Goal: Information Seeking & Learning: Compare options

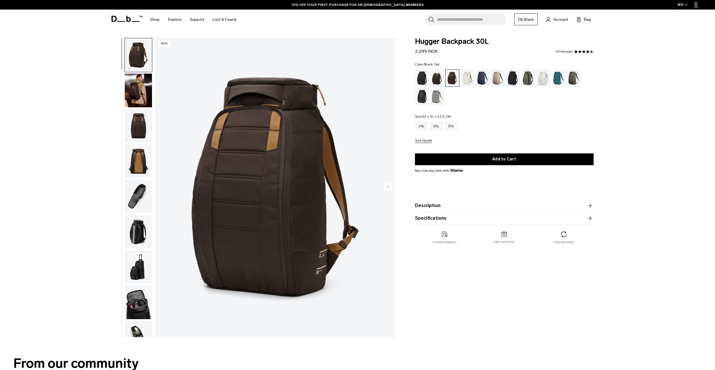
click at [419, 77] on div "Black Out" at bounding box center [422, 77] width 14 height 17
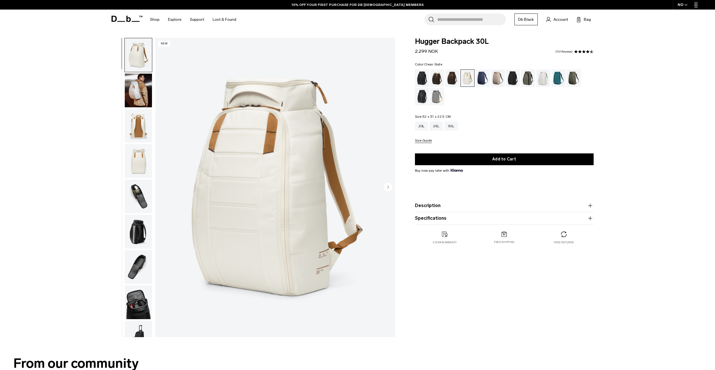
click at [542, 79] on div "Clean Slate" at bounding box center [543, 77] width 14 height 17
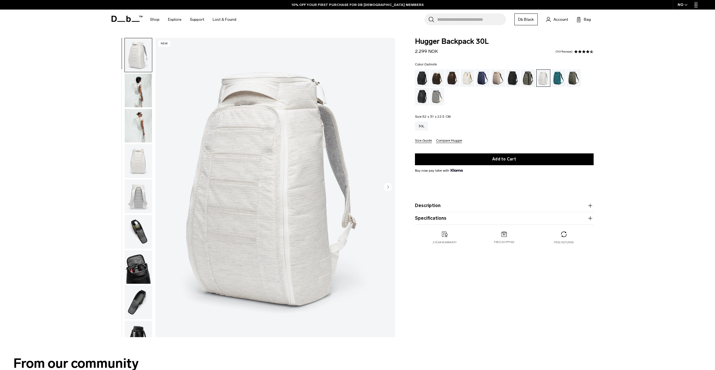
click at [466, 79] on div "Oatmilk" at bounding box center [467, 77] width 14 height 17
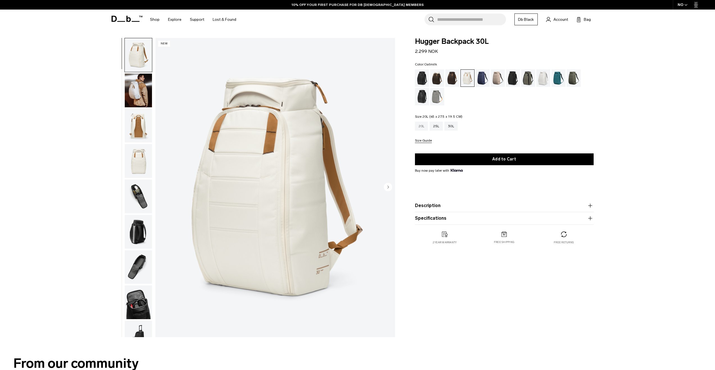
click at [416, 124] on div "20L" at bounding box center [421, 126] width 13 height 9
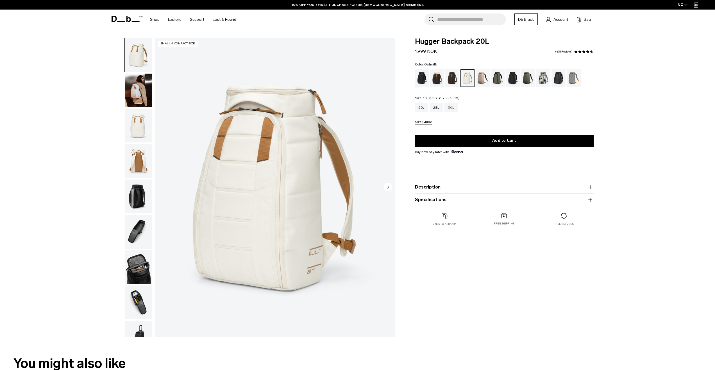
click at [450, 110] on div "30L" at bounding box center [450, 107] width 13 height 9
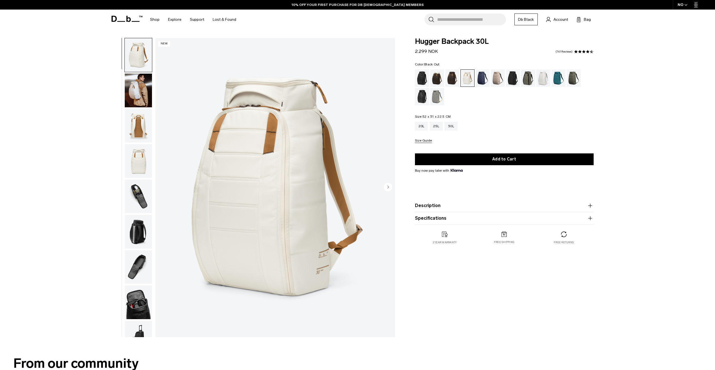
click at [423, 81] on div "Black Out" at bounding box center [422, 77] width 14 height 17
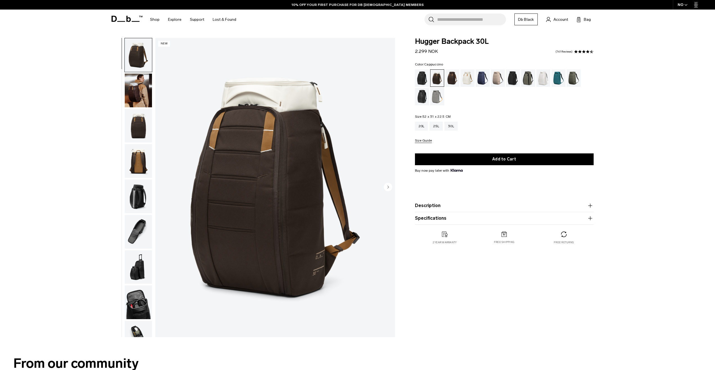
click at [386, 187] on circle "Next slide" at bounding box center [388, 187] width 8 height 8
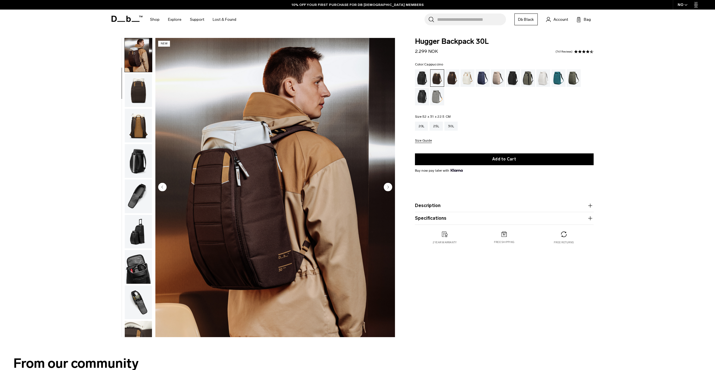
click at [386, 187] on circle "Next slide" at bounding box center [388, 187] width 8 height 8
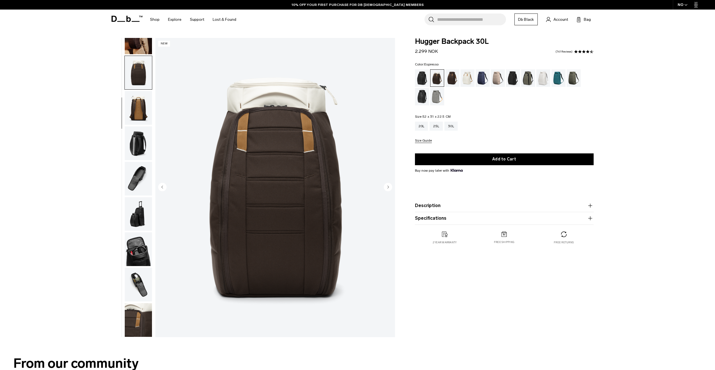
drag, startPoint x: 448, startPoint y: 79, endPoint x: 451, endPoint y: 80, distance: 3.7
click at [448, 79] on div "Espresso" at bounding box center [452, 77] width 14 height 17
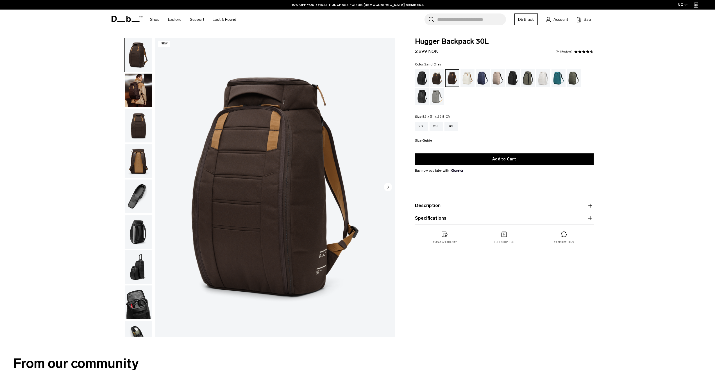
click at [432, 97] on div "Sand Grey" at bounding box center [437, 96] width 14 height 17
click at [387, 186] on circle "Next slide" at bounding box center [388, 187] width 8 height 8
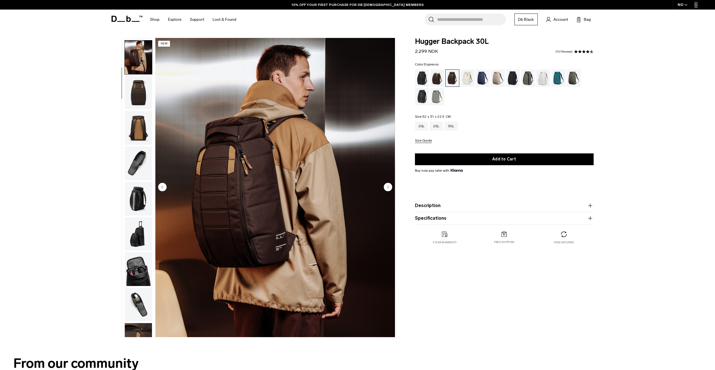
scroll to position [35, 0]
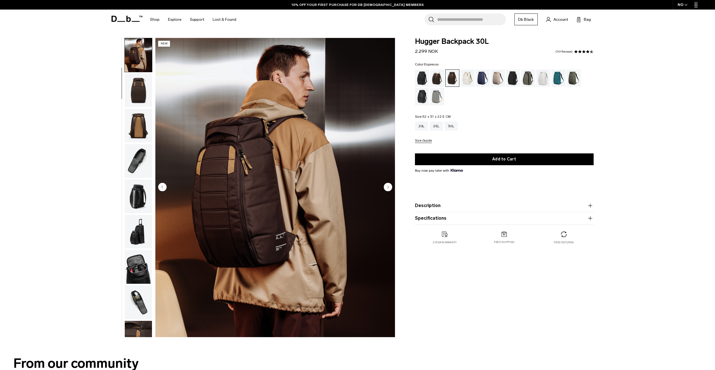
click at [387, 186] on circle "Next slide" at bounding box center [388, 187] width 8 height 8
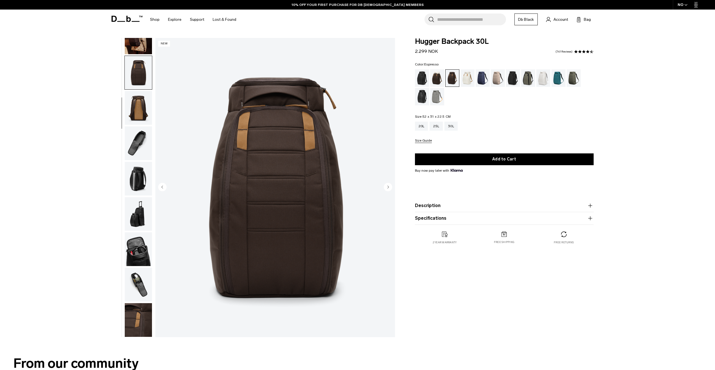
click at [387, 186] on circle "Next slide" at bounding box center [388, 187] width 8 height 8
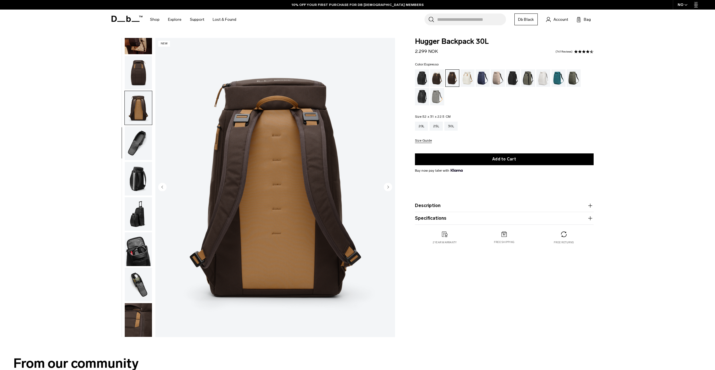
click at [387, 186] on circle "Next slide" at bounding box center [388, 187] width 8 height 8
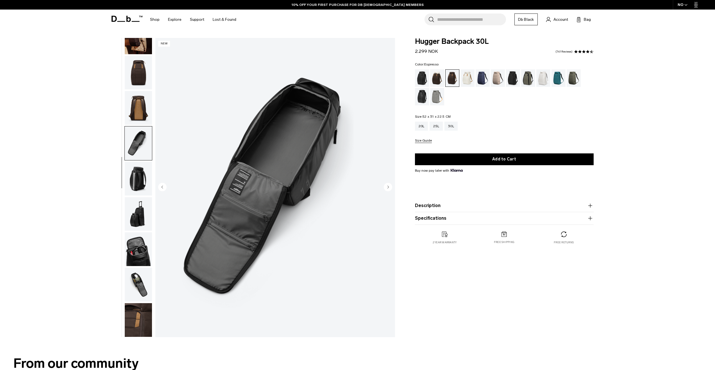
click at [387, 186] on circle "Next slide" at bounding box center [388, 187] width 8 height 8
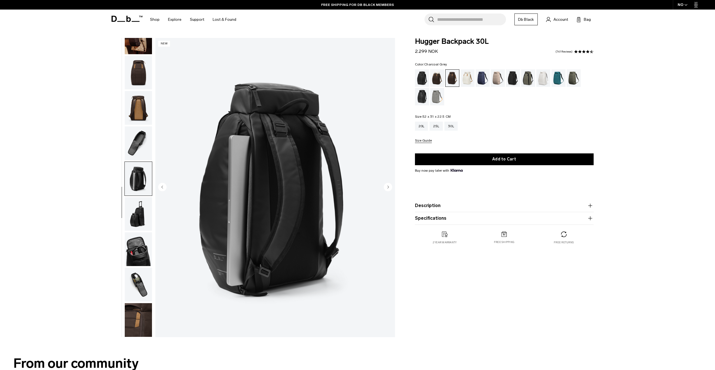
click at [514, 76] on div "Charcoal Grey" at bounding box center [513, 77] width 14 height 17
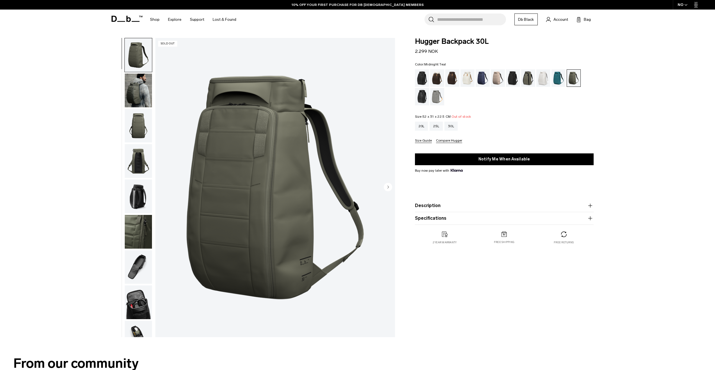
click at [559, 82] on div "Midnight Teal" at bounding box center [558, 77] width 14 height 17
